Goal: Find contact information: Find contact information

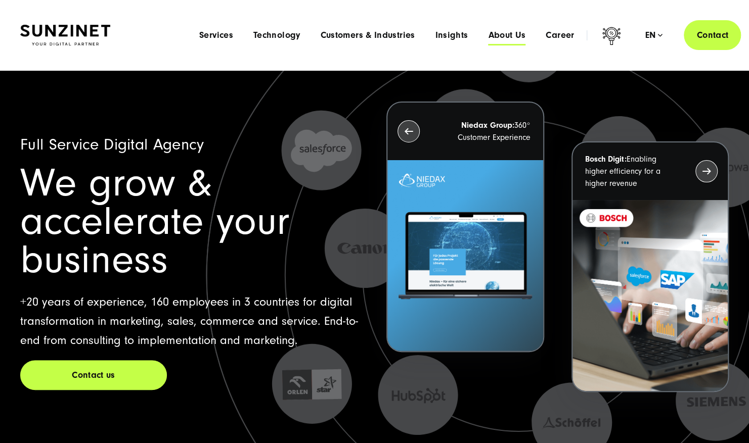
click at [517, 36] on span "About Us" at bounding box center [506, 35] width 37 height 10
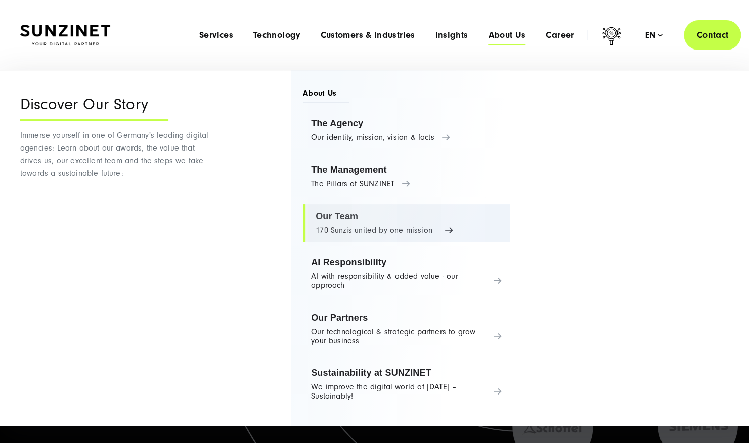
click at [325, 217] on link "Our Team 170 Sunzis united by one mission" at bounding box center [406, 223] width 207 height 38
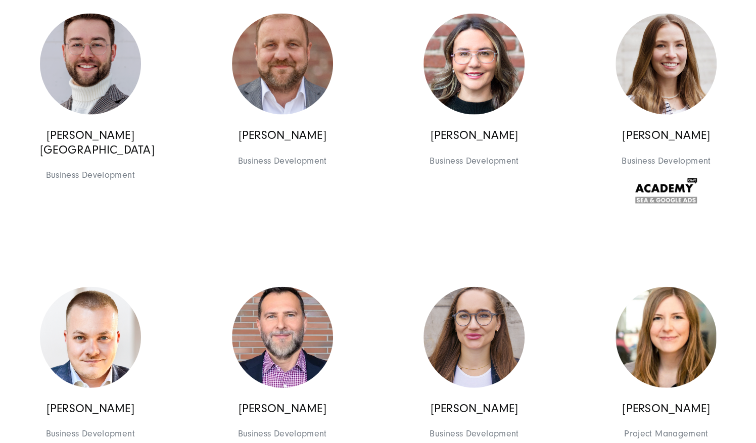
scroll to position [1296, 0]
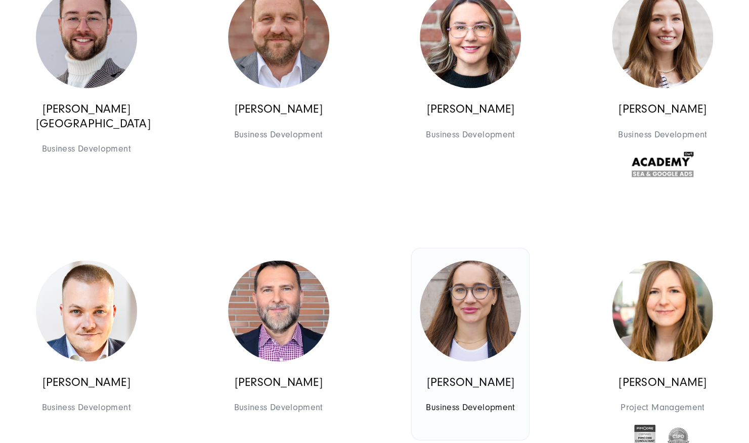
click at [490, 303] on img at bounding box center [470, 311] width 101 height 101
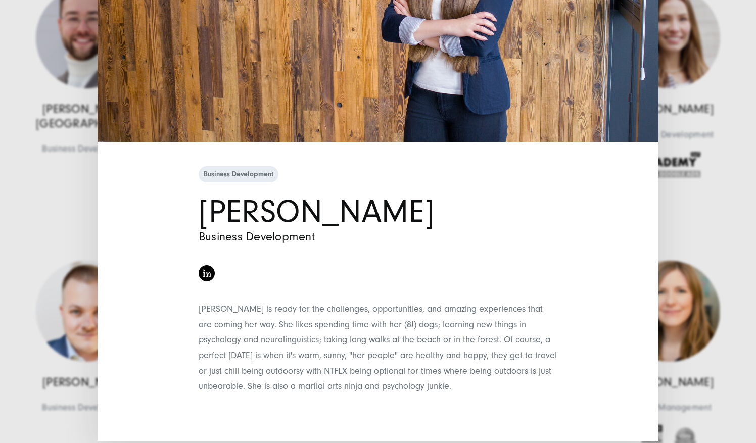
scroll to position [204, 0]
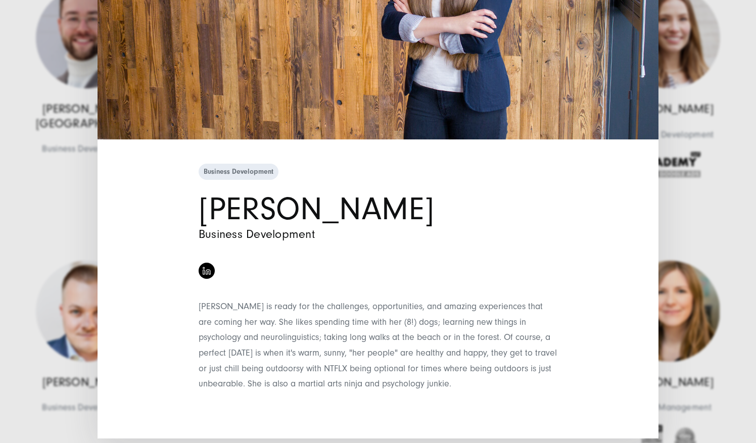
click at [40, 218] on div "Business Development [PERSON_NAME] Business Development" at bounding box center [378, 221] width 756 height 443
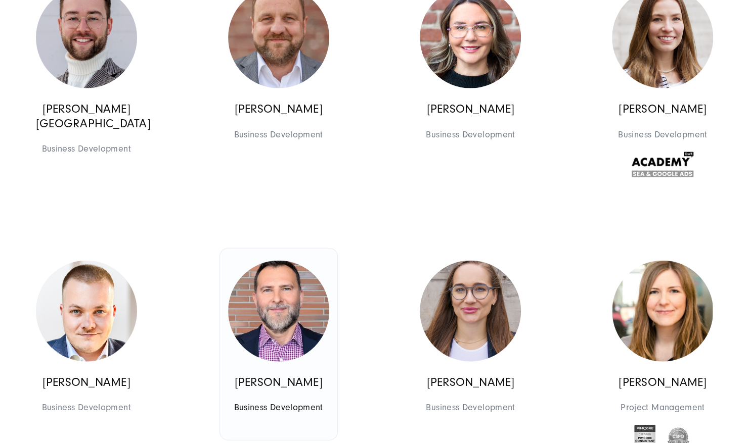
click at [286, 293] on img at bounding box center [278, 311] width 101 height 101
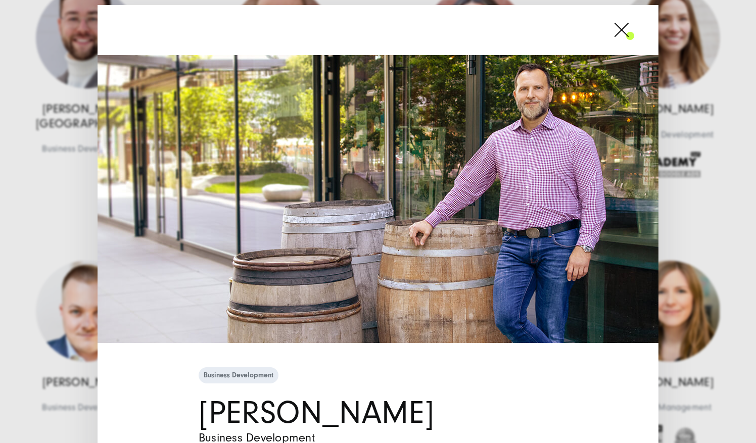
click at [635, 27] on span at bounding box center [635, 29] width 0 height 25
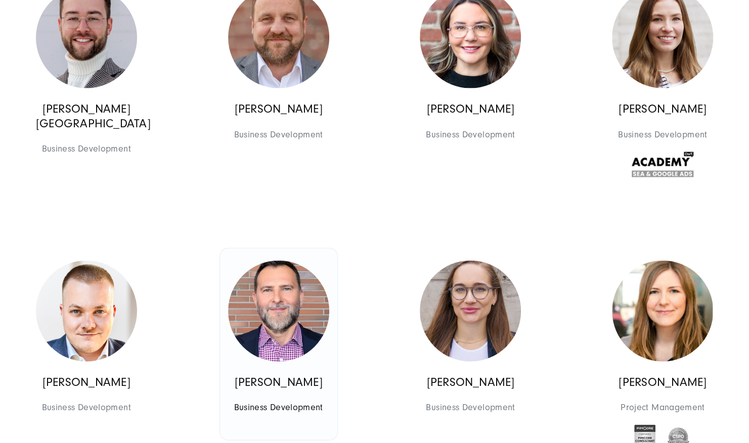
click at [313, 256] on link "[PERSON_NAME] Business Development Business Development" at bounding box center [278, 345] width 117 height 192
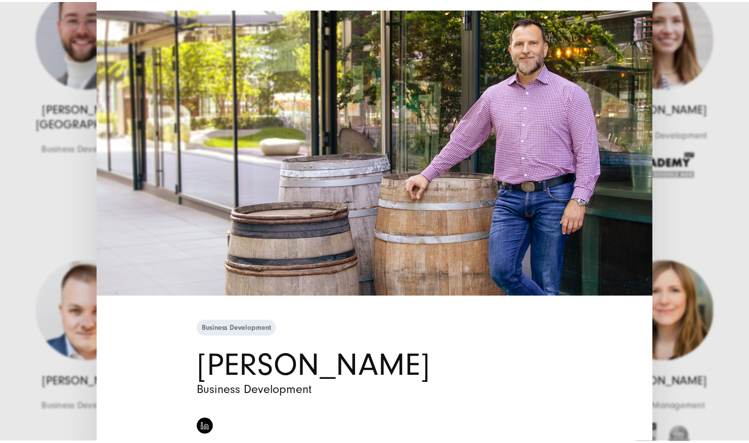
scroll to position [0, 0]
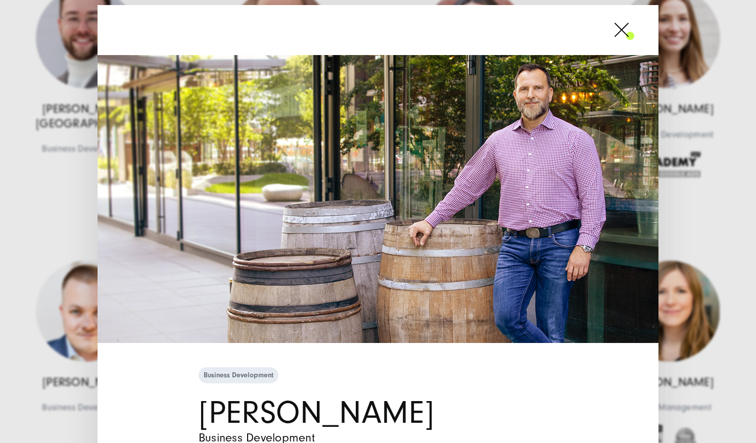
click at [635, 32] on span at bounding box center [635, 29] width 0 height 25
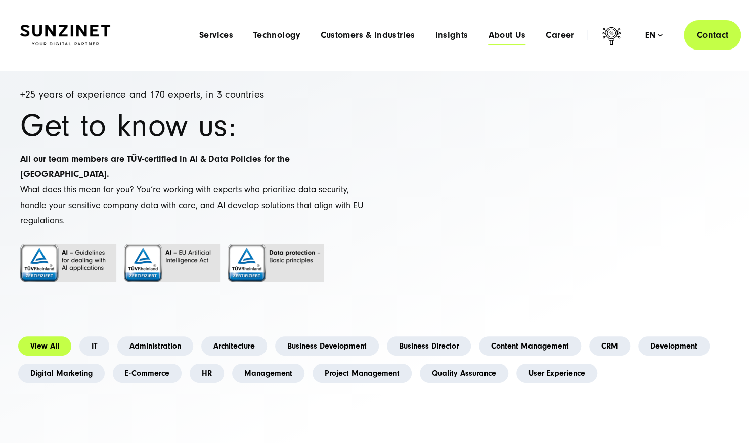
click at [508, 34] on span "About Us" at bounding box center [506, 35] width 37 height 10
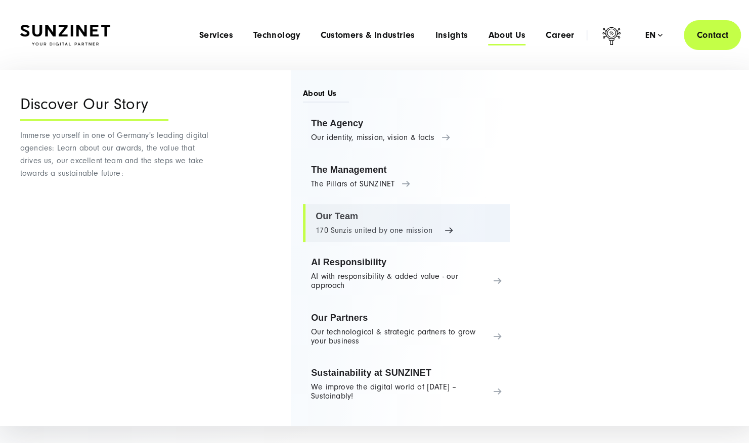
click at [327, 229] on link "Our Team 170 Sunzis united by one mission" at bounding box center [406, 223] width 207 height 38
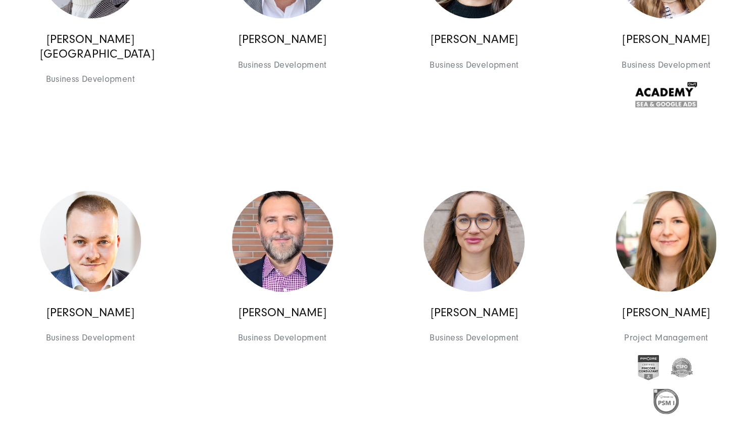
scroll to position [1383, 0]
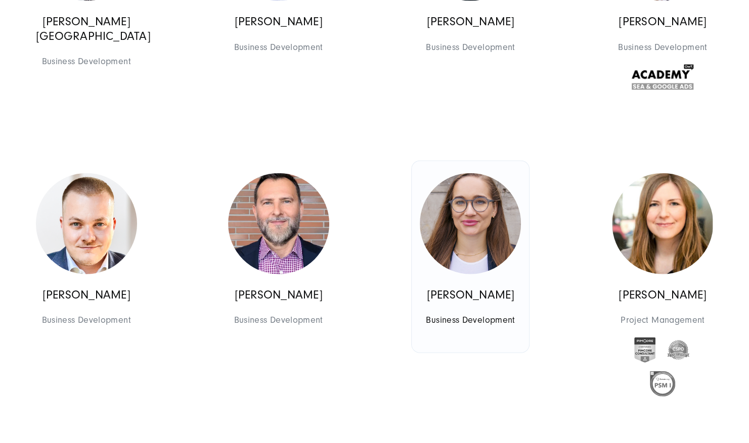
click at [478, 211] on img at bounding box center [470, 223] width 101 height 101
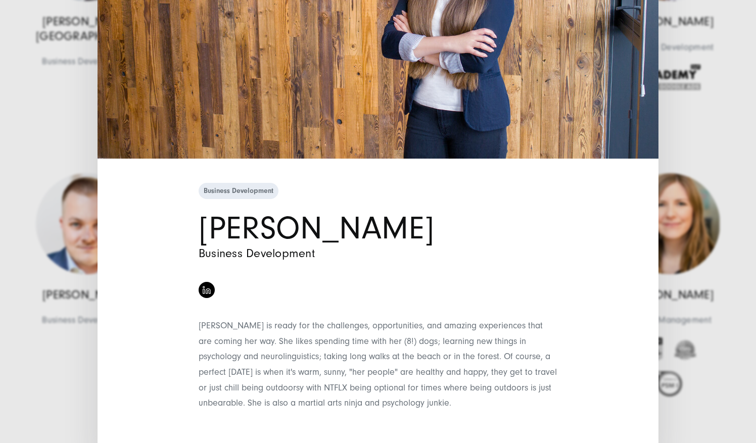
scroll to position [187, 0]
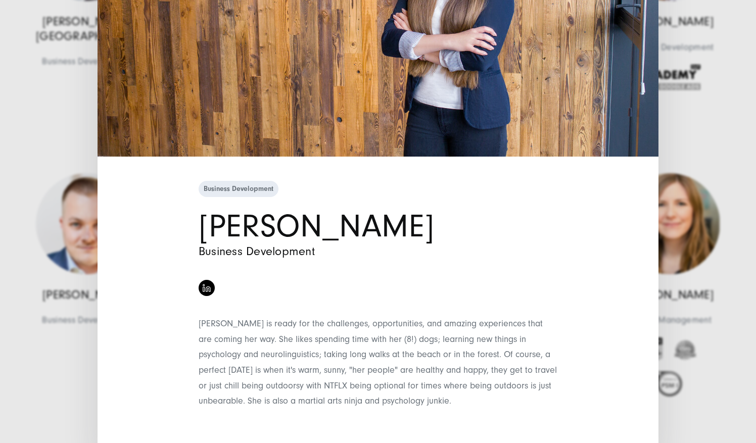
click at [730, 334] on div "Business Development [PERSON_NAME] Business Development" at bounding box center [378, 221] width 756 height 443
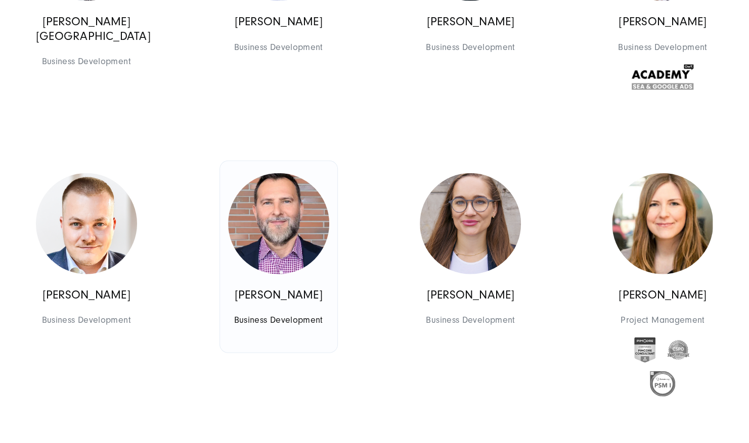
click at [278, 226] on img at bounding box center [278, 223] width 101 height 101
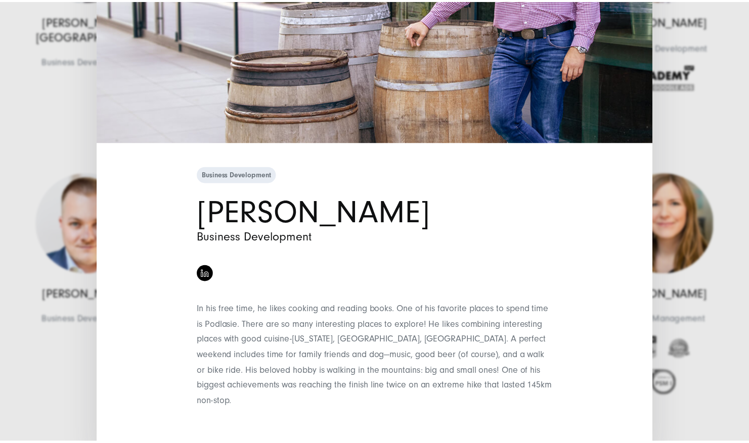
scroll to position [204, 0]
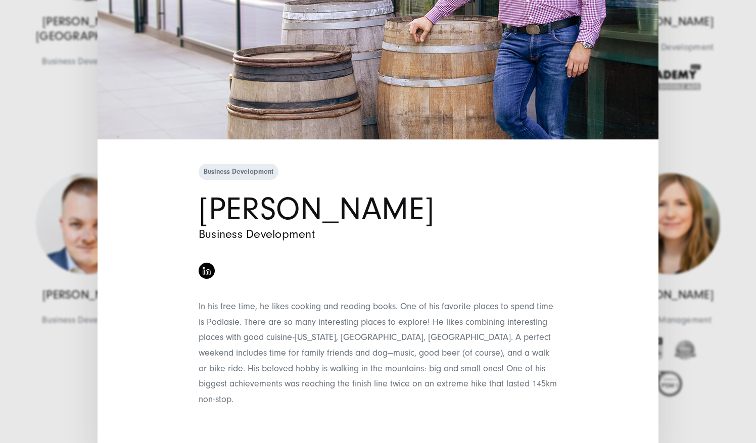
click at [693, 118] on div "Business Development [PERSON_NAME] Business Development" at bounding box center [378, 221] width 756 height 443
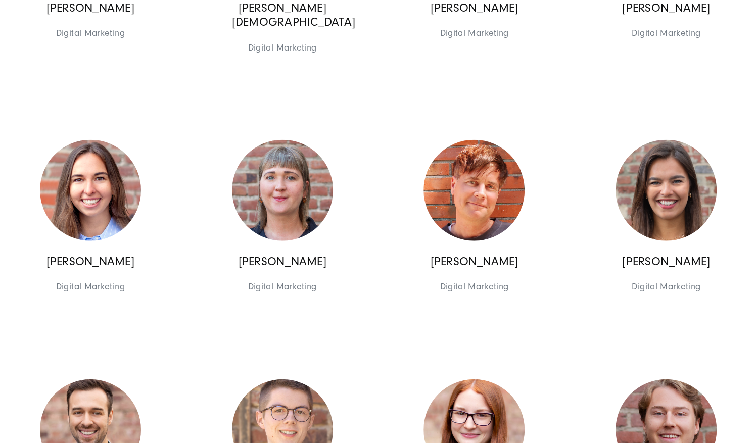
scroll to position [3642, 0]
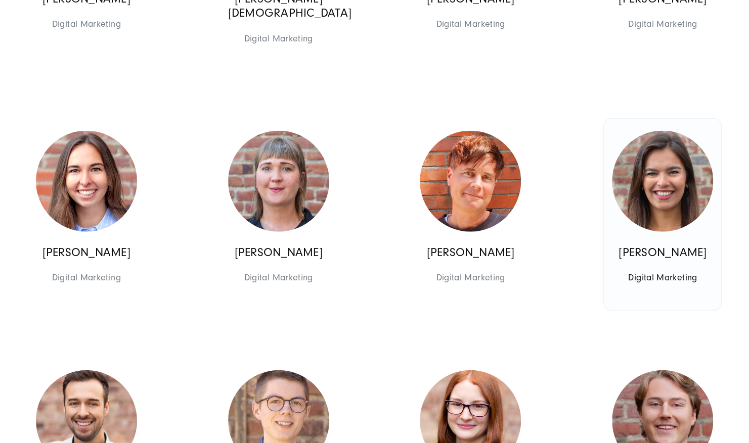
click at [662, 171] on img at bounding box center [662, 181] width 101 height 101
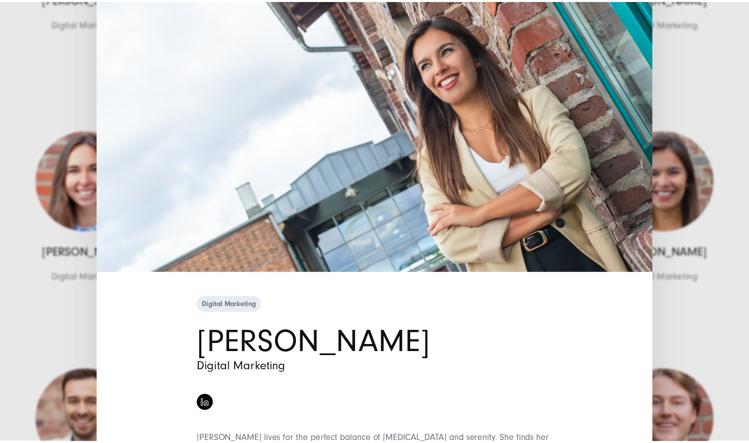
scroll to position [188, 0]
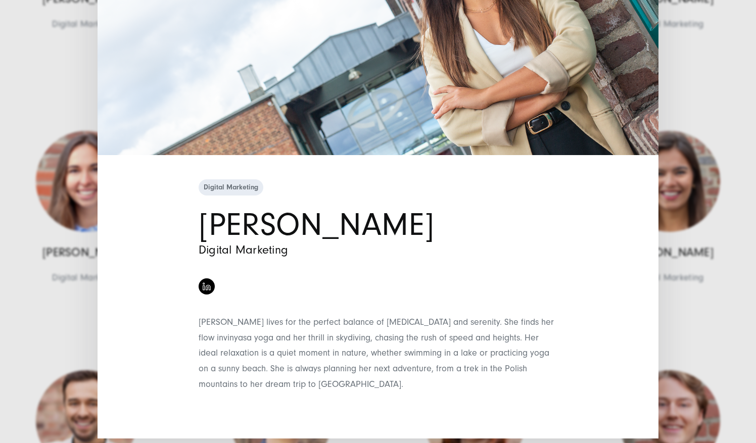
click at [686, 329] on div "Digital Marketing [PERSON_NAME] Digital Marketing [PERSON_NAME] lives for the p…" at bounding box center [378, 221] width 756 height 443
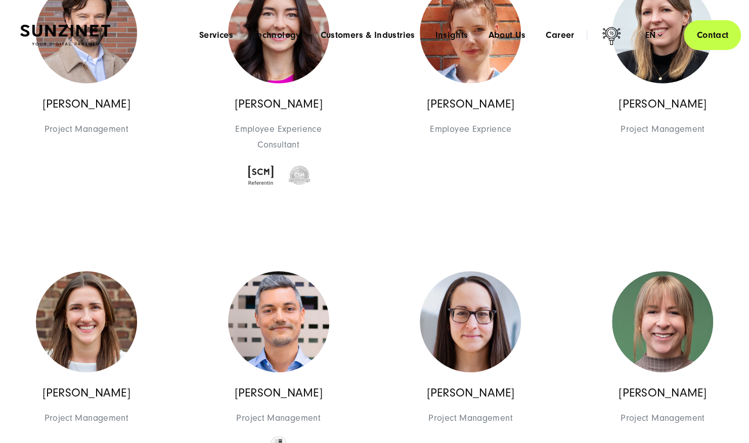
scroll to position [0, 0]
